Goal: Use online tool/utility: Utilize a website feature to perform a specific function

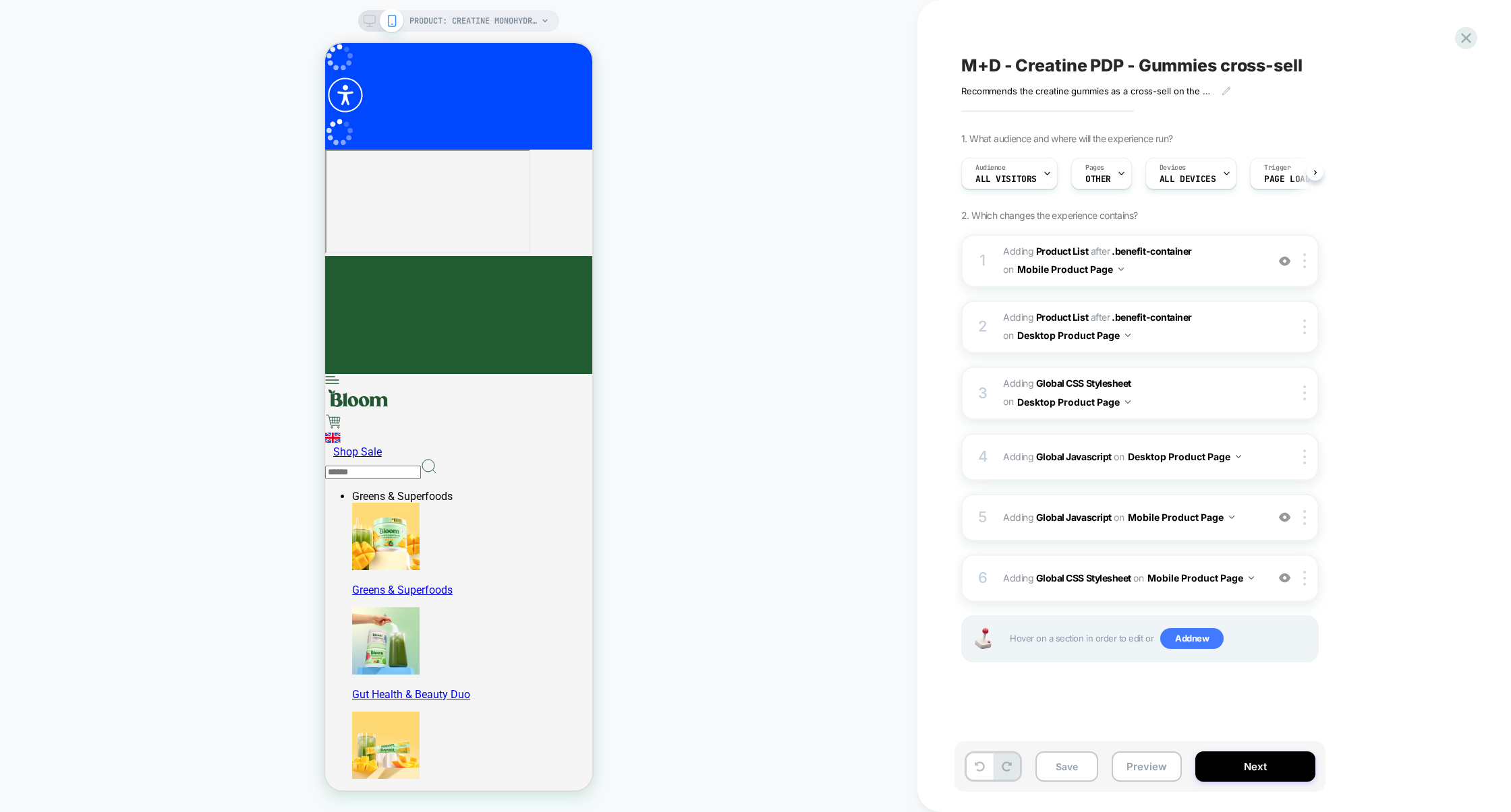
scroll to position [0, 1]
click at [1137, 477] on div "4 Adding Global Javascript on Desktop Product Page Copy to Mobile Target All De…" at bounding box center [1139, 457] width 358 height 48
click at [1119, 531] on div "5 Adding Global Javascript on Mobile Product Page Add Before Add After Copy to …" at bounding box center [1139, 518] width 358 height 48
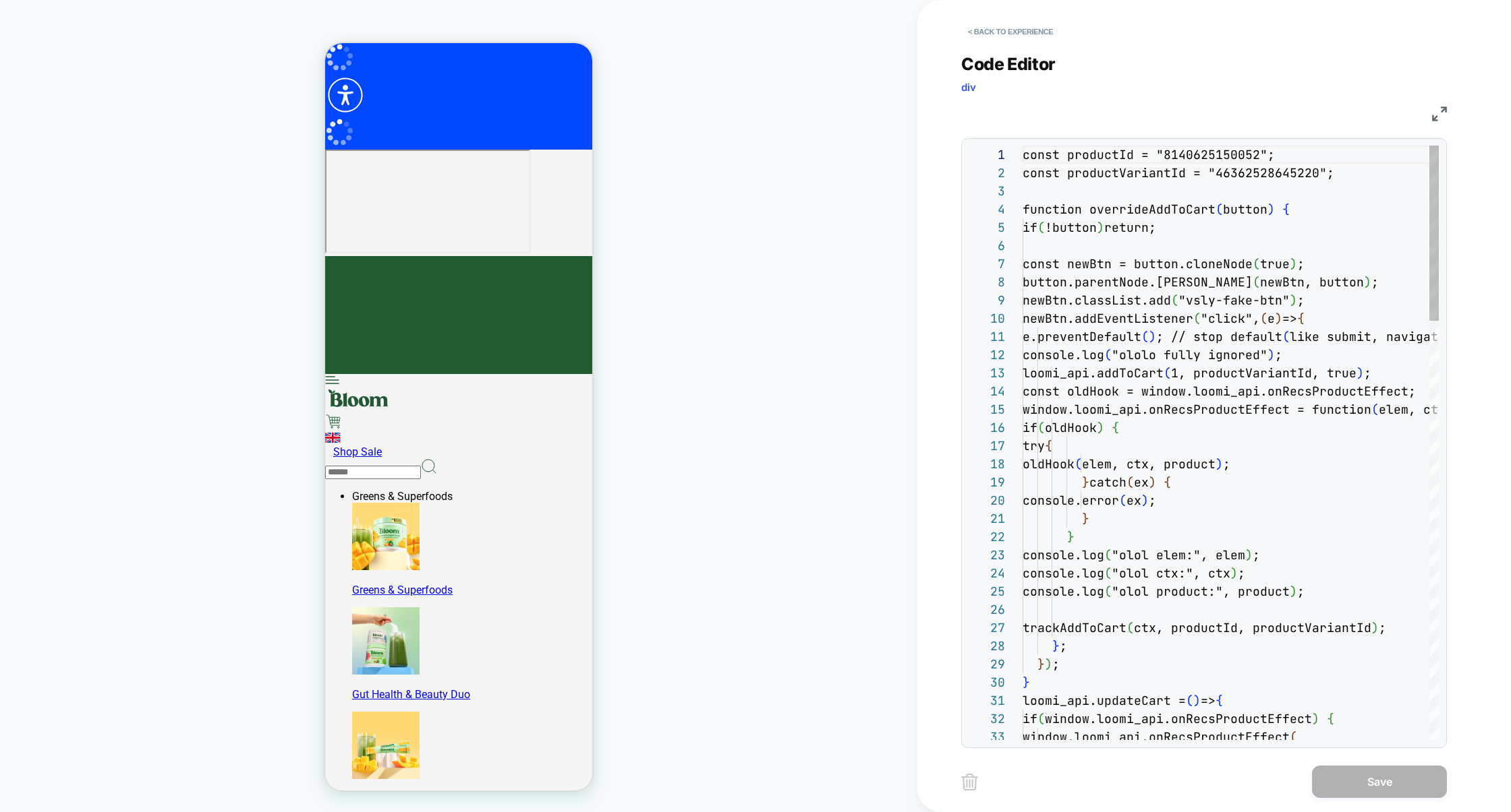
scroll to position [182, 0]
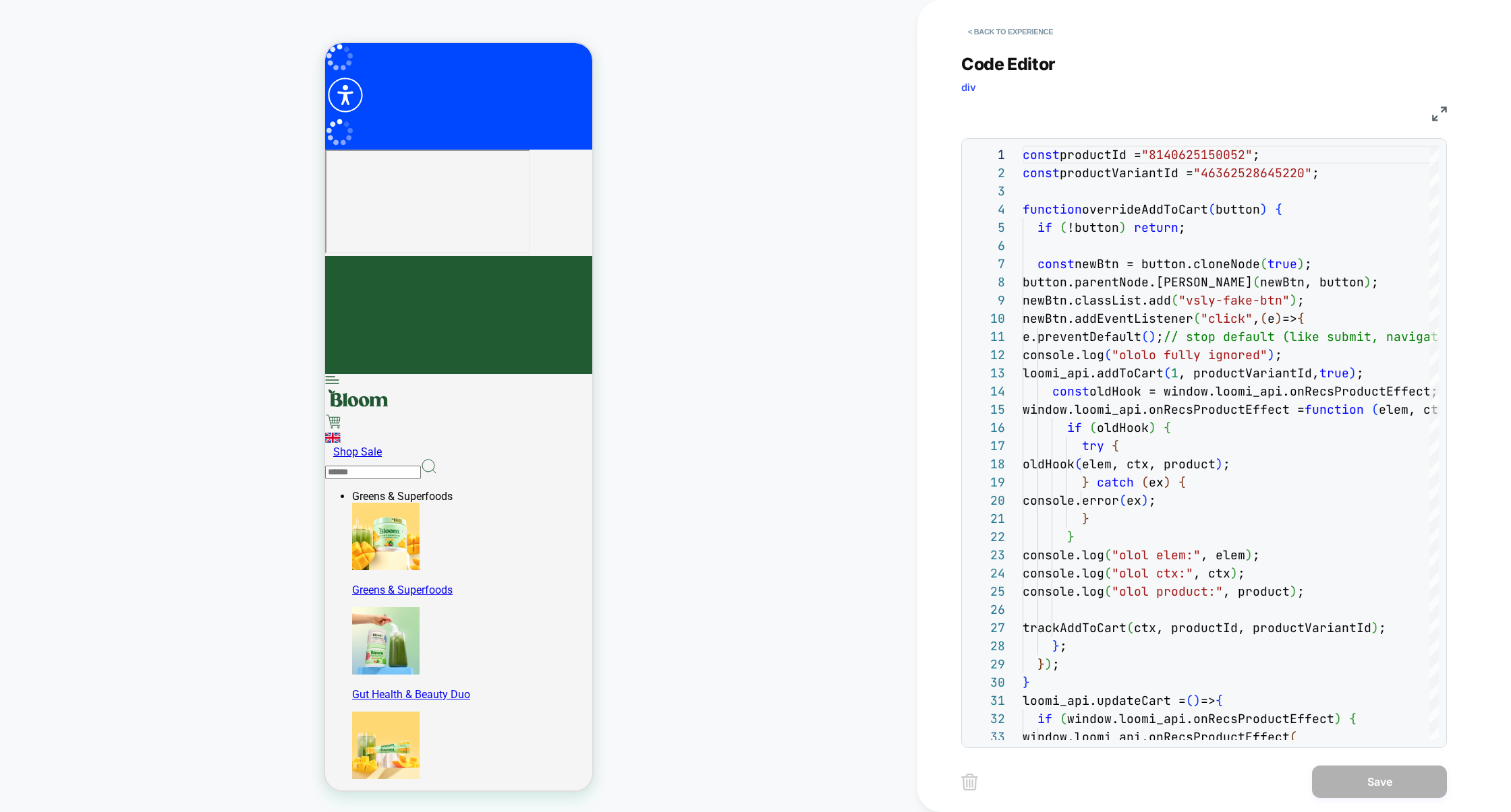
click at [1437, 113] on img at bounding box center [1440, 114] width 15 height 15
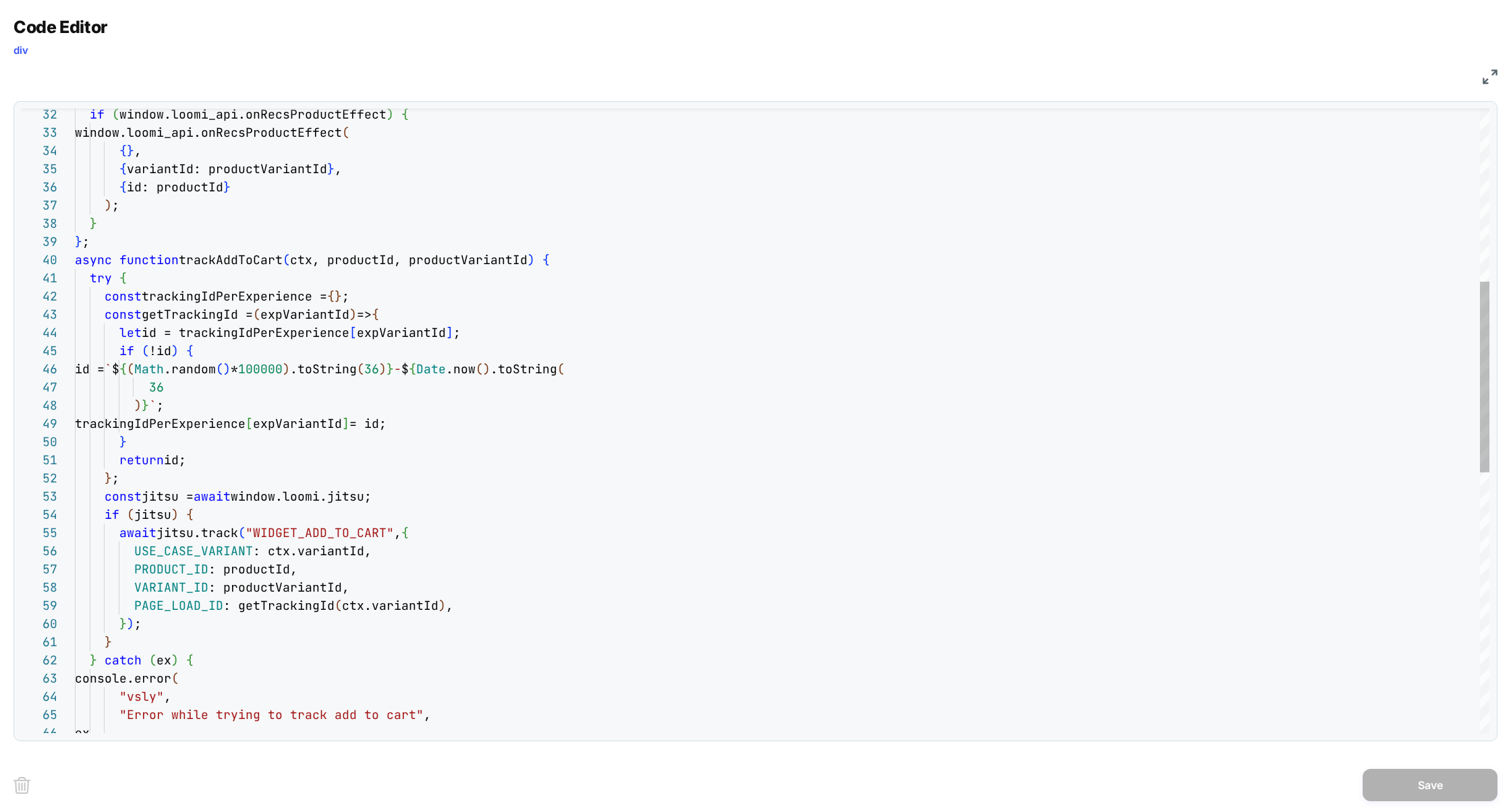
type textarea "**********"
click at [560, 261] on div ") ; } } ; async function trackAddToCart ( ctx, productId, productVariantId ) { …" at bounding box center [782, 563] width 1415 height 2045
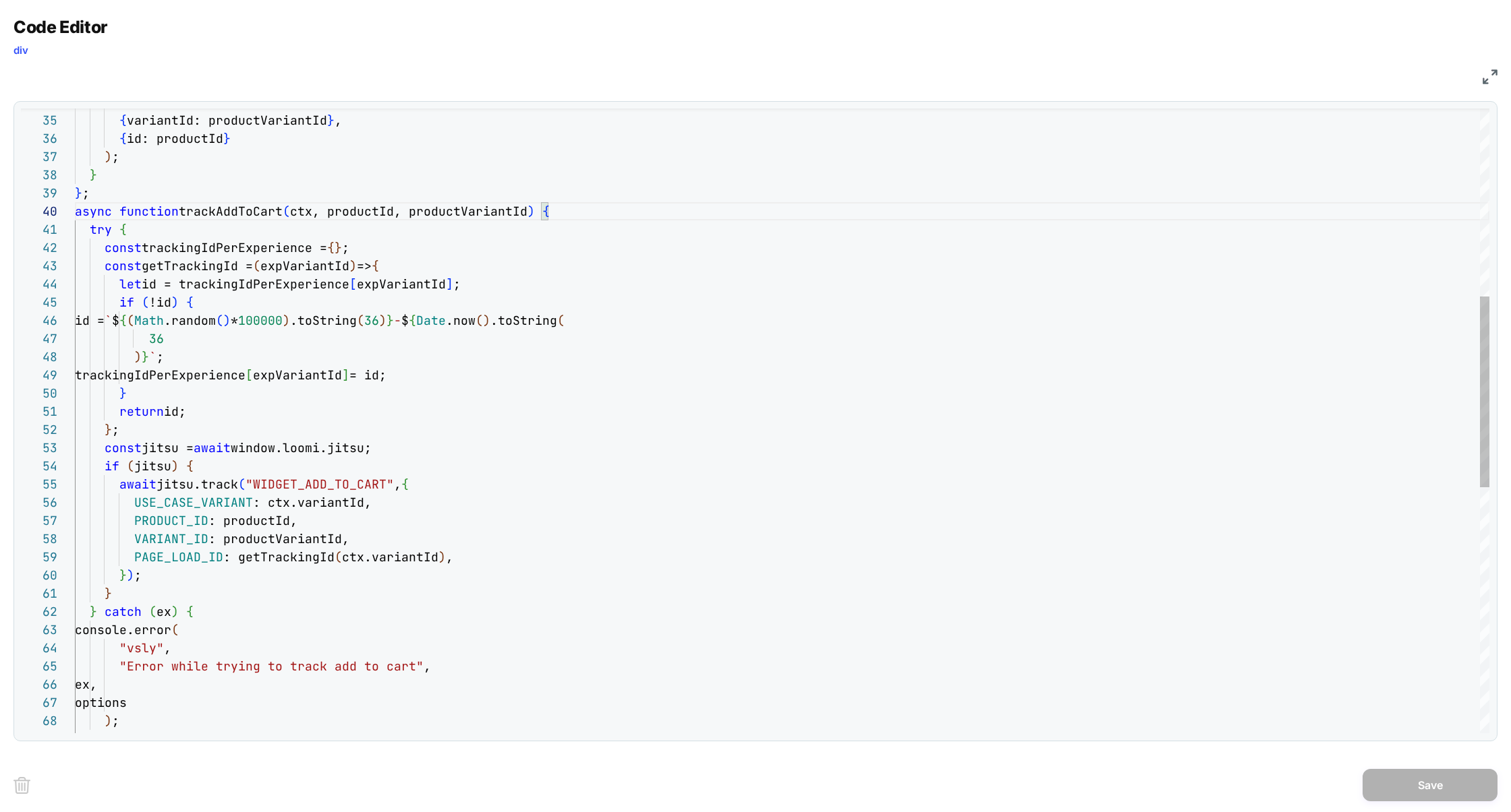
click at [300, 220] on div "async function trackAddToCart ( ctx, productId, productVariantId ) { try { cons…" at bounding box center [782, 514] width 1415 height 2045
